Goal: Task Accomplishment & Management: Manage account settings

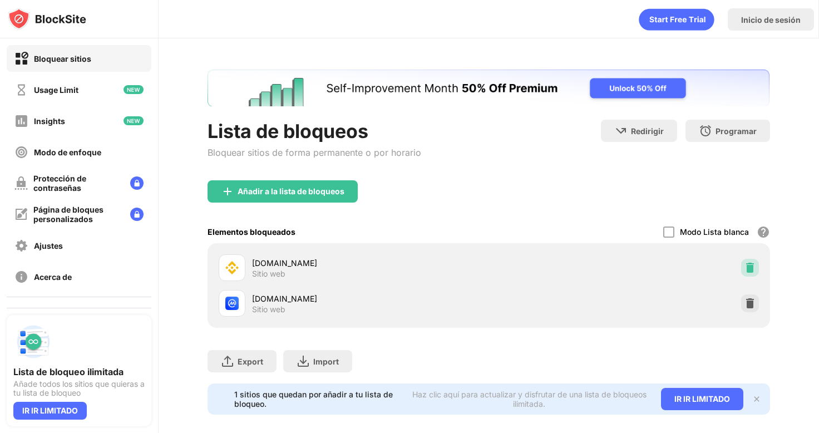
click at [745, 270] on img at bounding box center [750, 267] width 11 height 11
click at [742, 294] on div at bounding box center [750, 303] width 18 height 18
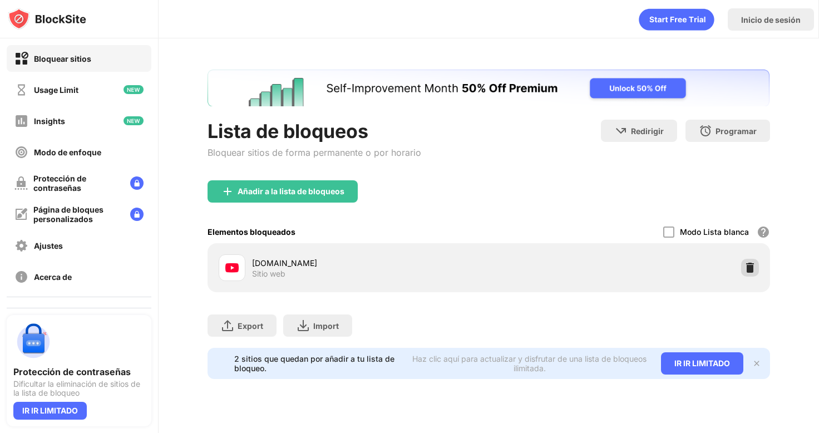
click at [750, 267] on img at bounding box center [750, 267] width 11 height 11
